Goal: Task Accomplishment & Management: Manage account settings

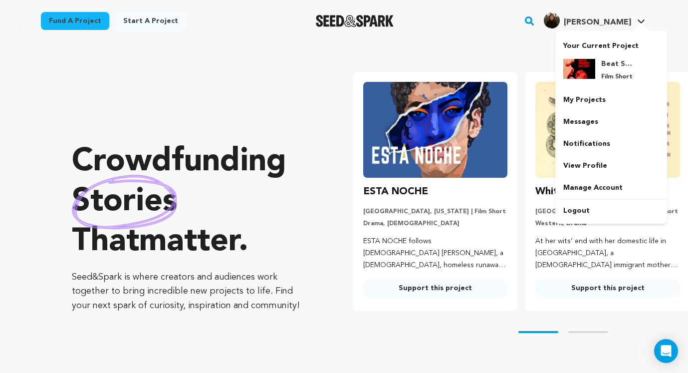
click at [610, 27] on h4 "[PERSON_NAME]" at bounding box center [597, 22] width 67 height 12
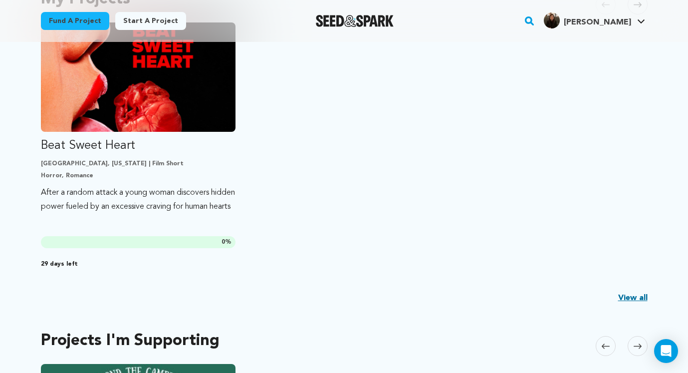
scroll to position [13, 0]
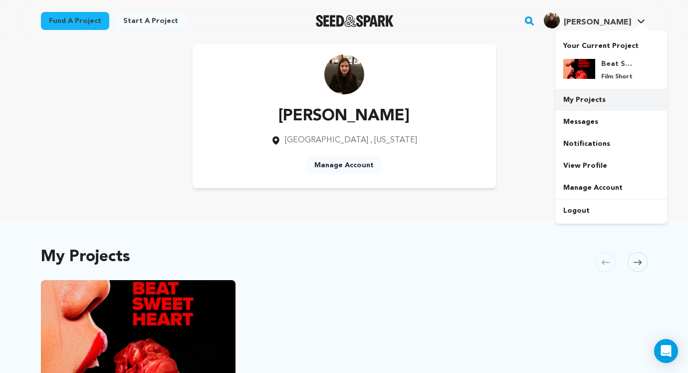
click at [587, 96] on link "My Projects" at bounding box center [611, 100] width 112 height 22
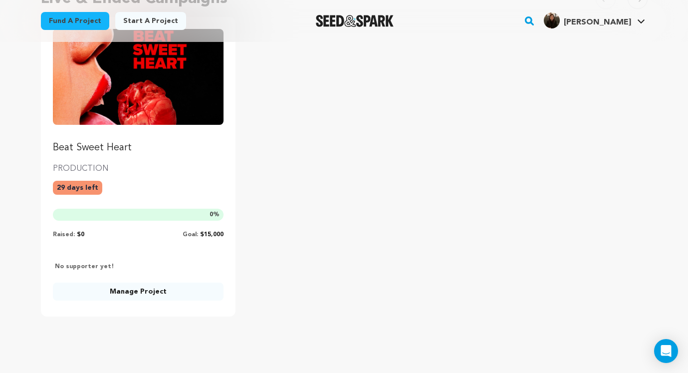
scroll to position [150, 0]
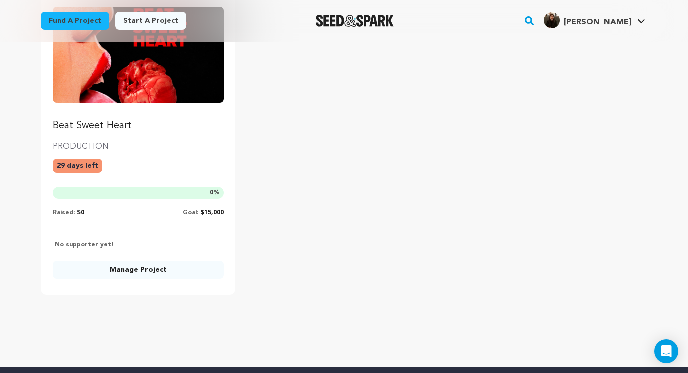
click at [134, 274] on link "Manage Project" at bounding box center [138, 269] width 171 height 18
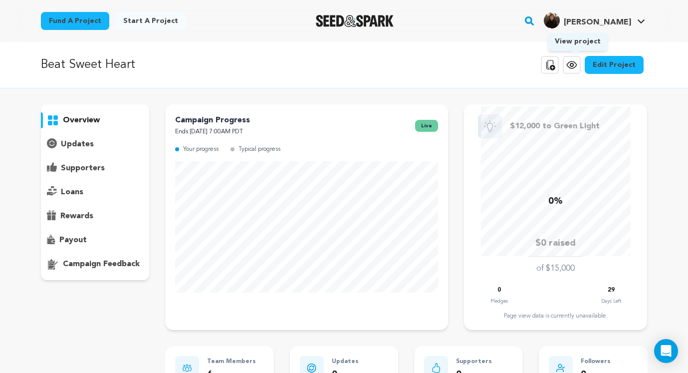
click at [571, 66] on icon at bounding box center [572, 65] width 12 height 12
